Goal: Find specific page/section: Find specific page/section

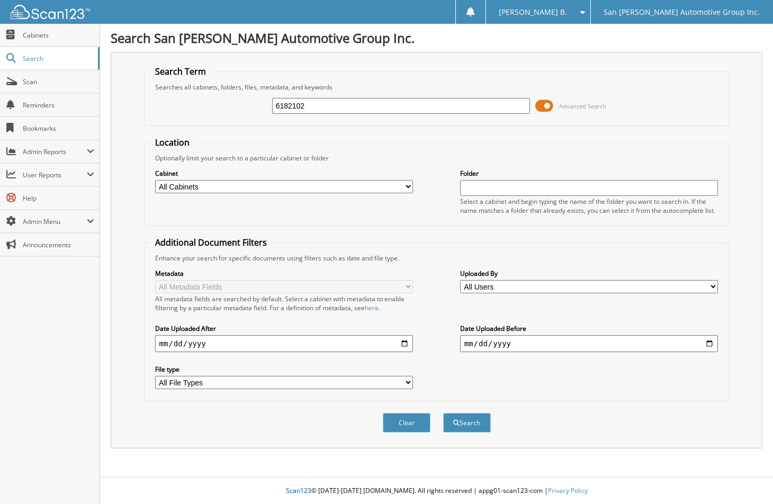
type input "6182102"
click at [443, 413] on button "Search" at bounding box center [467, 423] width 48 height 20
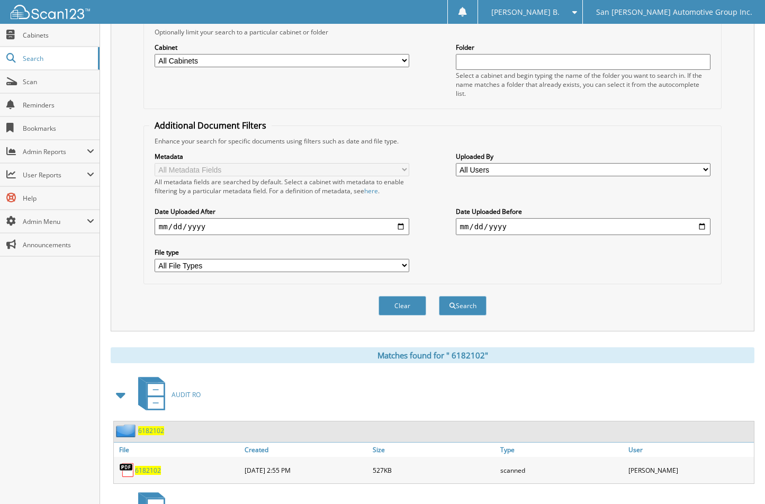
scroll to position [253, 0]
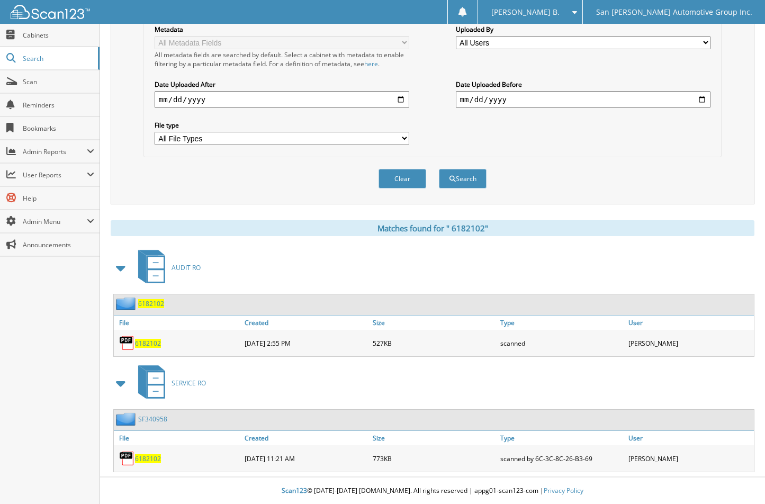
click at [147, 339] on span "6 1 8 2 1 0 2" at bounding box center [148, 343] width 26 height 9
click at [400, 177] on button "Clear" at bounding box center [402, 179] width 48 height 20
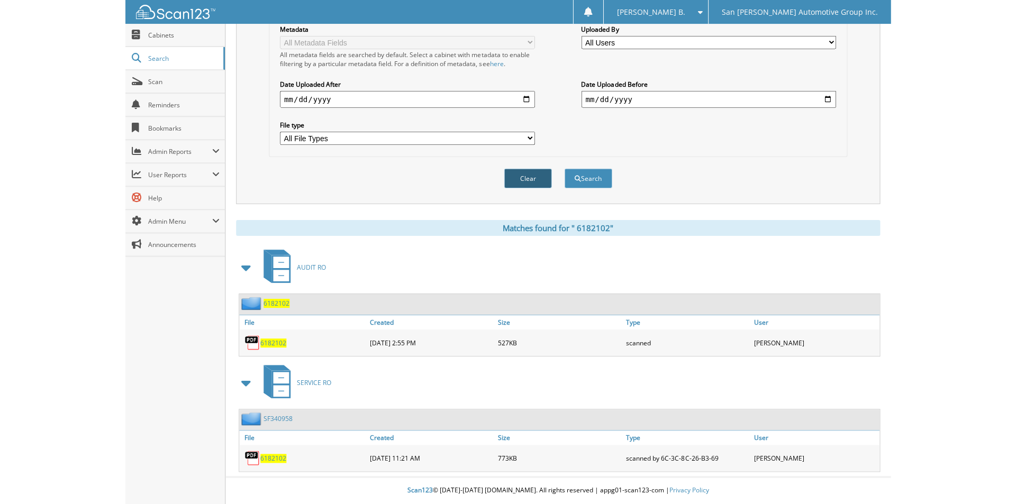
scroll to position [0, 0]
